Goal: Obtain resource: Download file/media

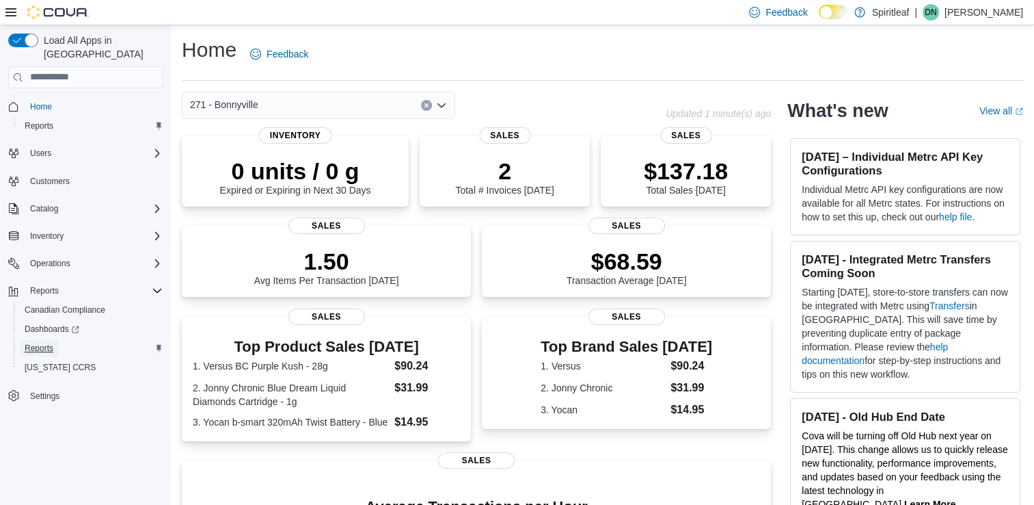
click at [40, 343] on span "Reports" at bounding box center [39, 348] width 29 height 11
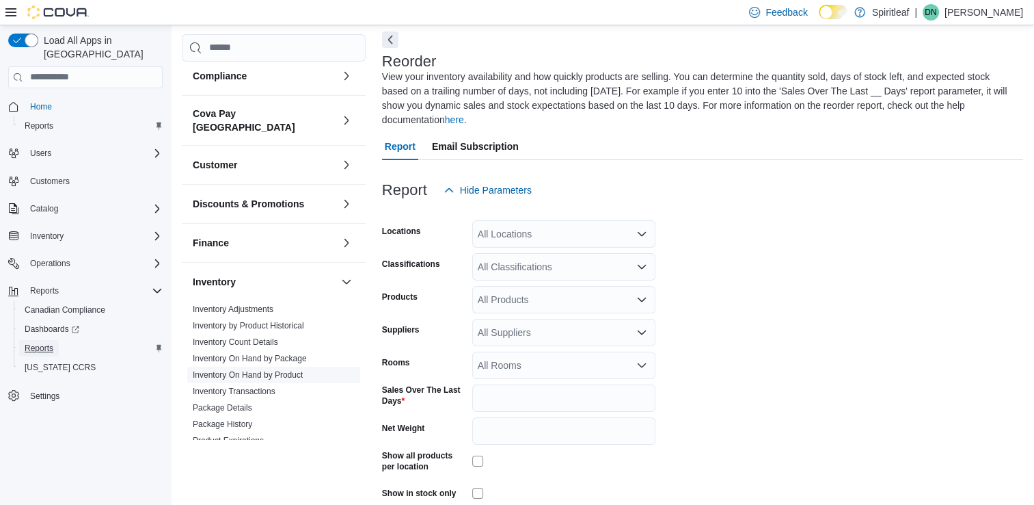
scroll to position [68, 0]
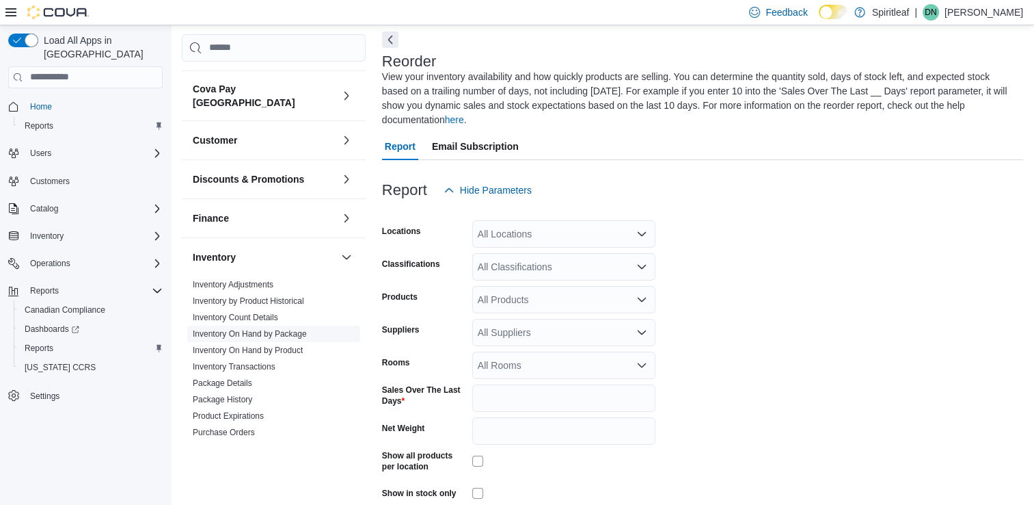
click at [273, 329] on link "Inventory On Hand by Package" at bounding box center [250, 334] width 114 height 10
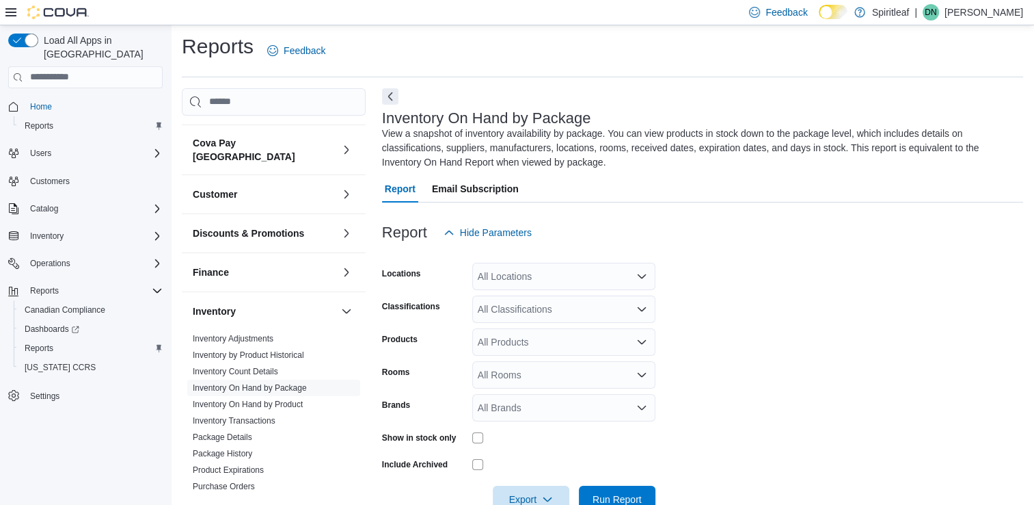
scroll to position [38, 0]
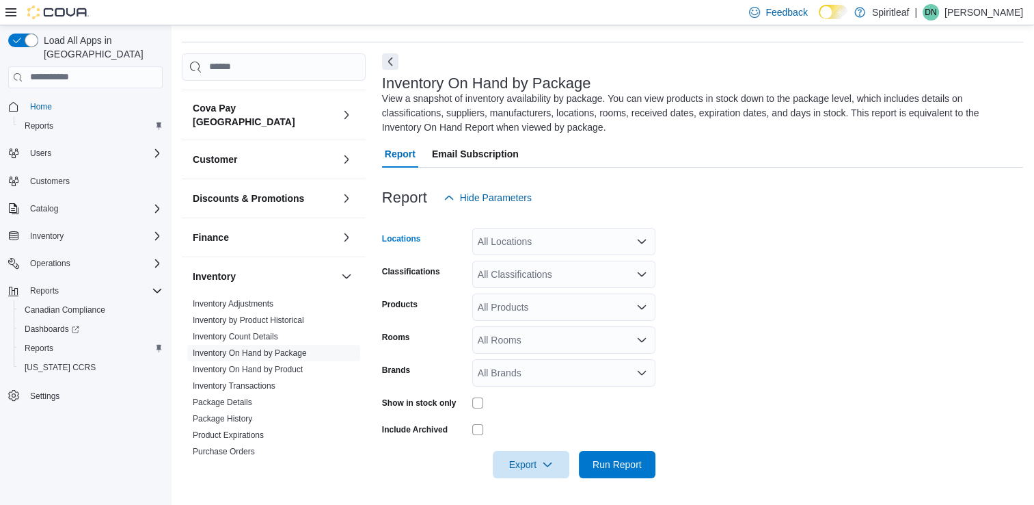
click at [555, 235] on div "All Locations" at bounding box center [563, 241] width 183 height 27
type input "***"
click at [558, 263] on span "267 - [GEOGRAPHIC_DATA]" at bounding box center [584, 265] width 124 height 14
click at [719, 275] on form "Locations 267 - Cold Lake Classifications All Classifications Products All Prod…" at bounding box center [702, 344] width 641 height 267
click at [539, 465] on span "Export" at bounding box center [531, 463] width 60 height 27
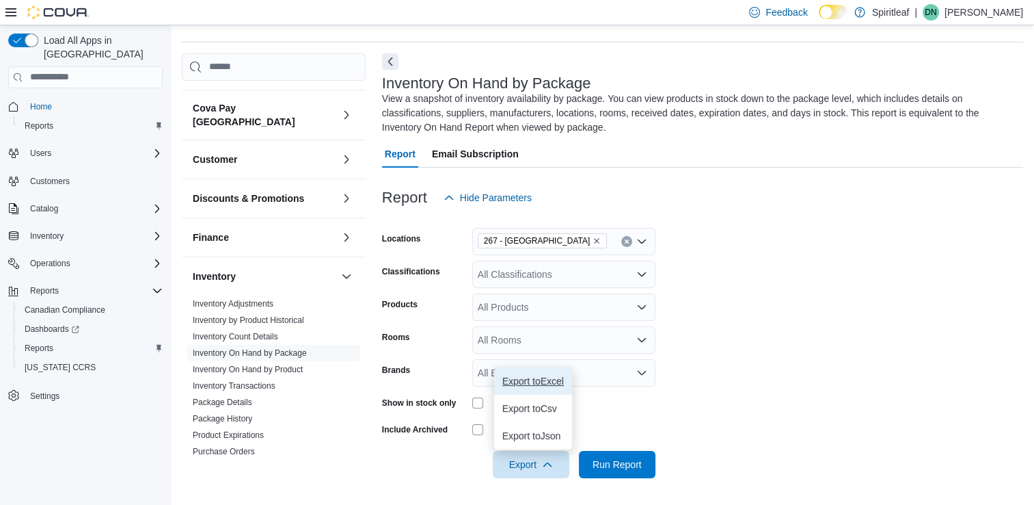
click at [547, 382] on span "Export to Excel" at bounding box center [534, 380] width 62 height 11
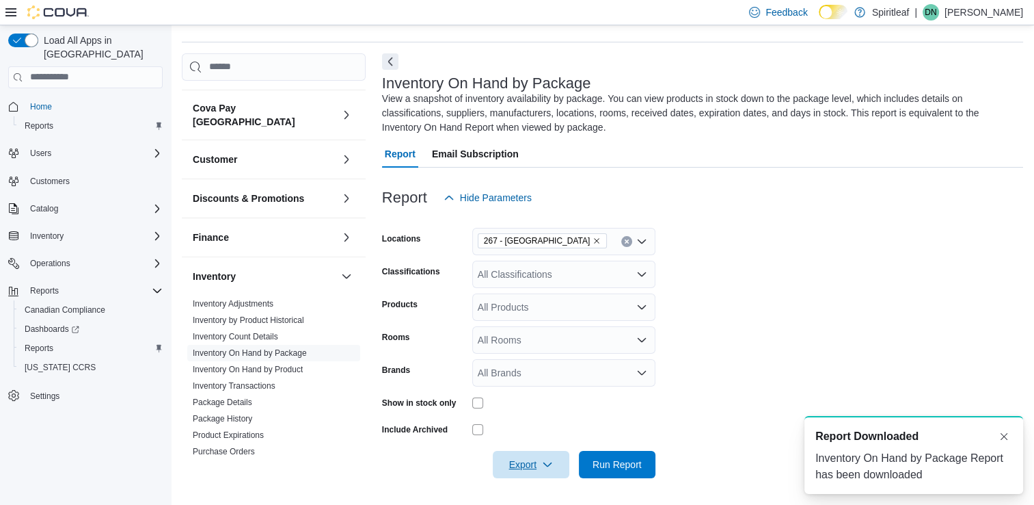
scroll to position [0, 0]
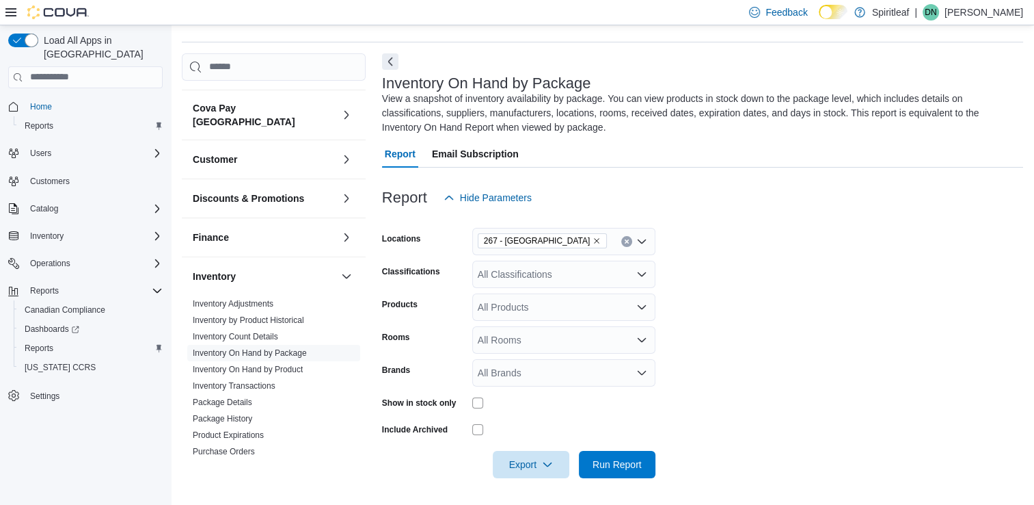
click at [860, 480] on div at bounding box center [702, 486] width 641 height 16
click at [288, 364] on link "Inventory On Hand by Product" at bounding box center [248, 369] width 110 height 10
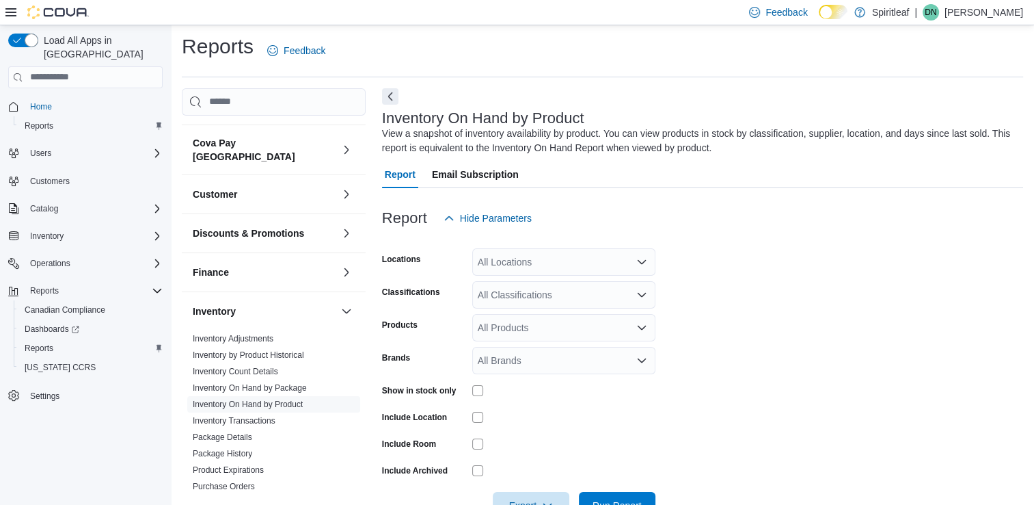
scroll to position [44, 0]
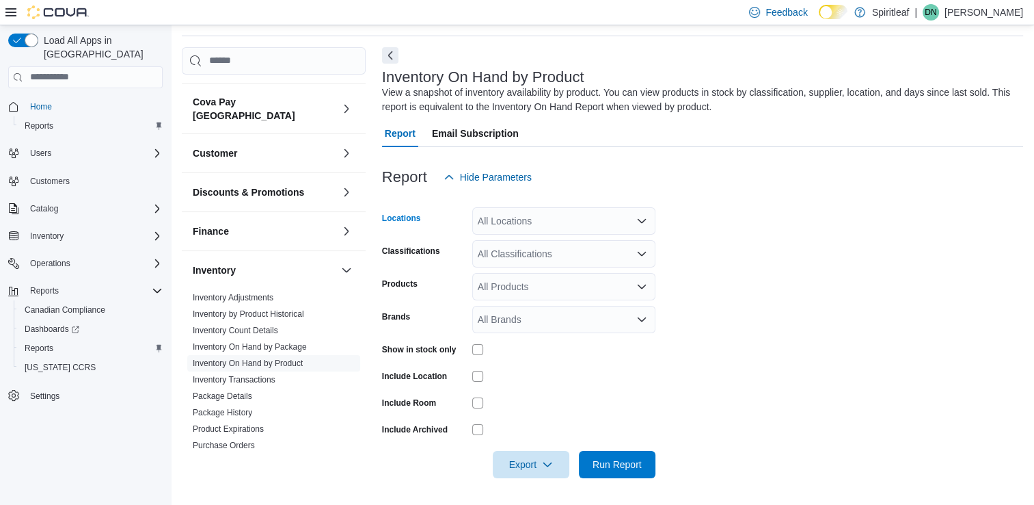
click at [559, 217] on div "All Locations" at bounding box center [563, 220] width 183 height 27
type input "***"
click at [562, 246] on span "267 - [GEOGRAPHIC_DATA]" at bounding box center [584, 244] width 124 height 14
click at [759, 267] on form "Locations 267 - Cold Lake Classifications All Classifications Products All Prod…" at bounding box center [702, 334] width 641 height 287
click at [539, 465] on span "Export" at bounding box center [531, 463] width 60 height 27
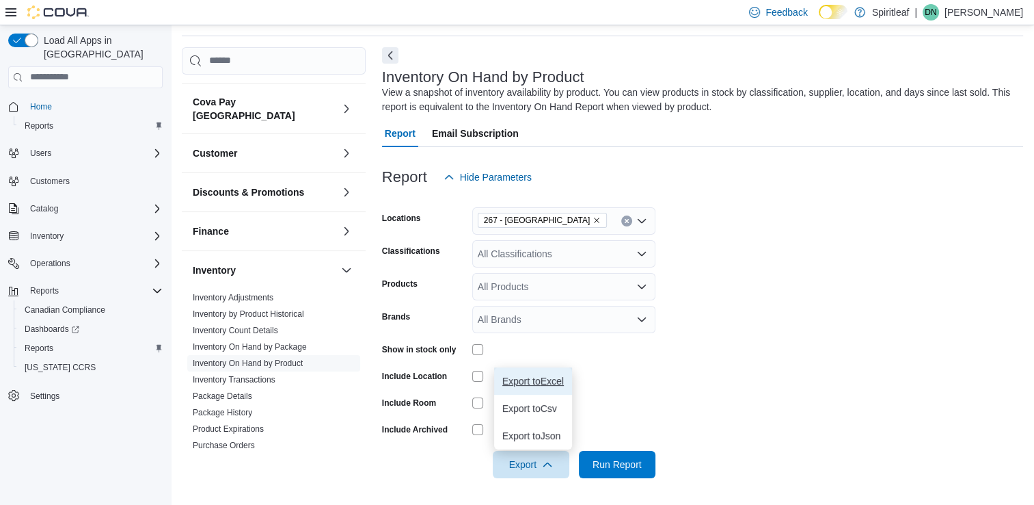
click at [544, 382] on span "Export to Excel" at bounding box center [534, 380] width 62 height 11
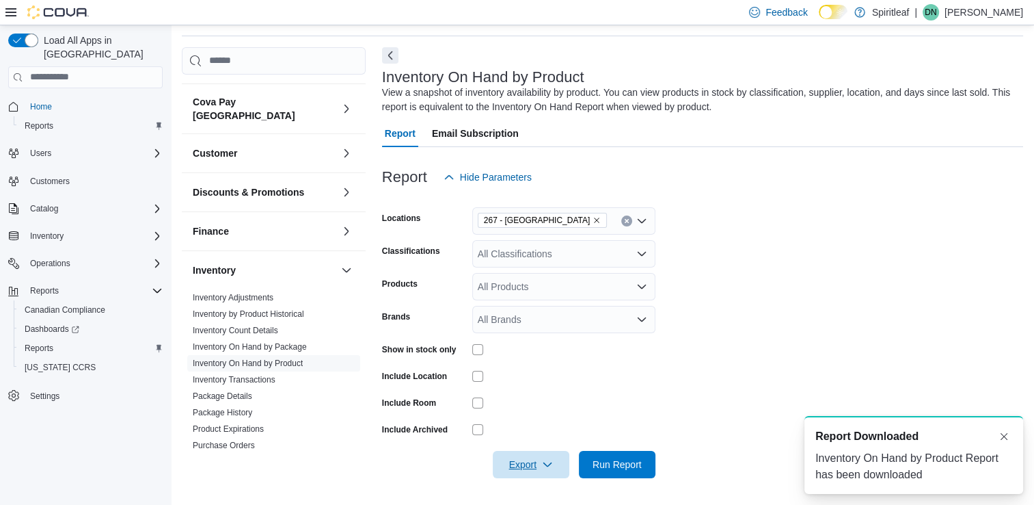
scroll to position [0, 0]
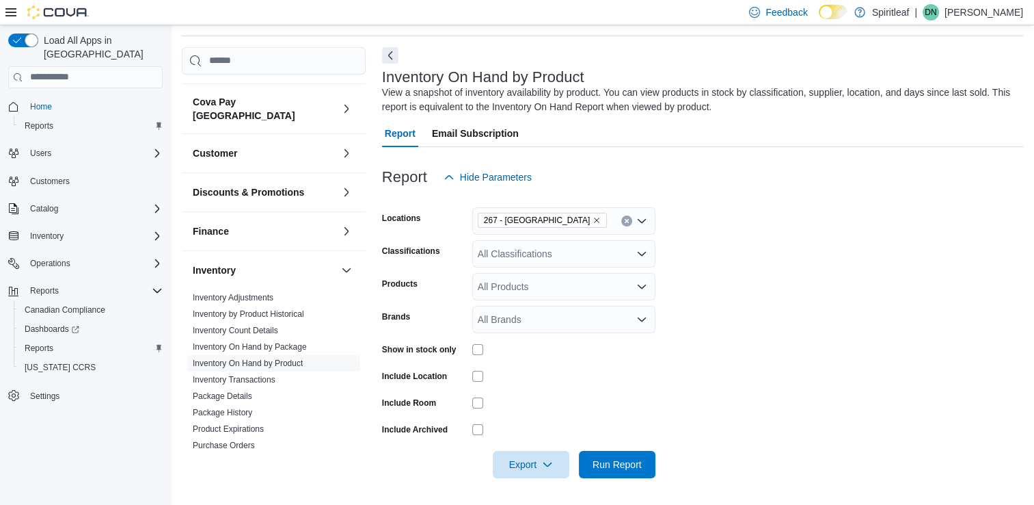
click at [652, 395] on div at bounding box center [563, 402] width 183 height 21
